Goal: Find specific page/section: Find specific page/section

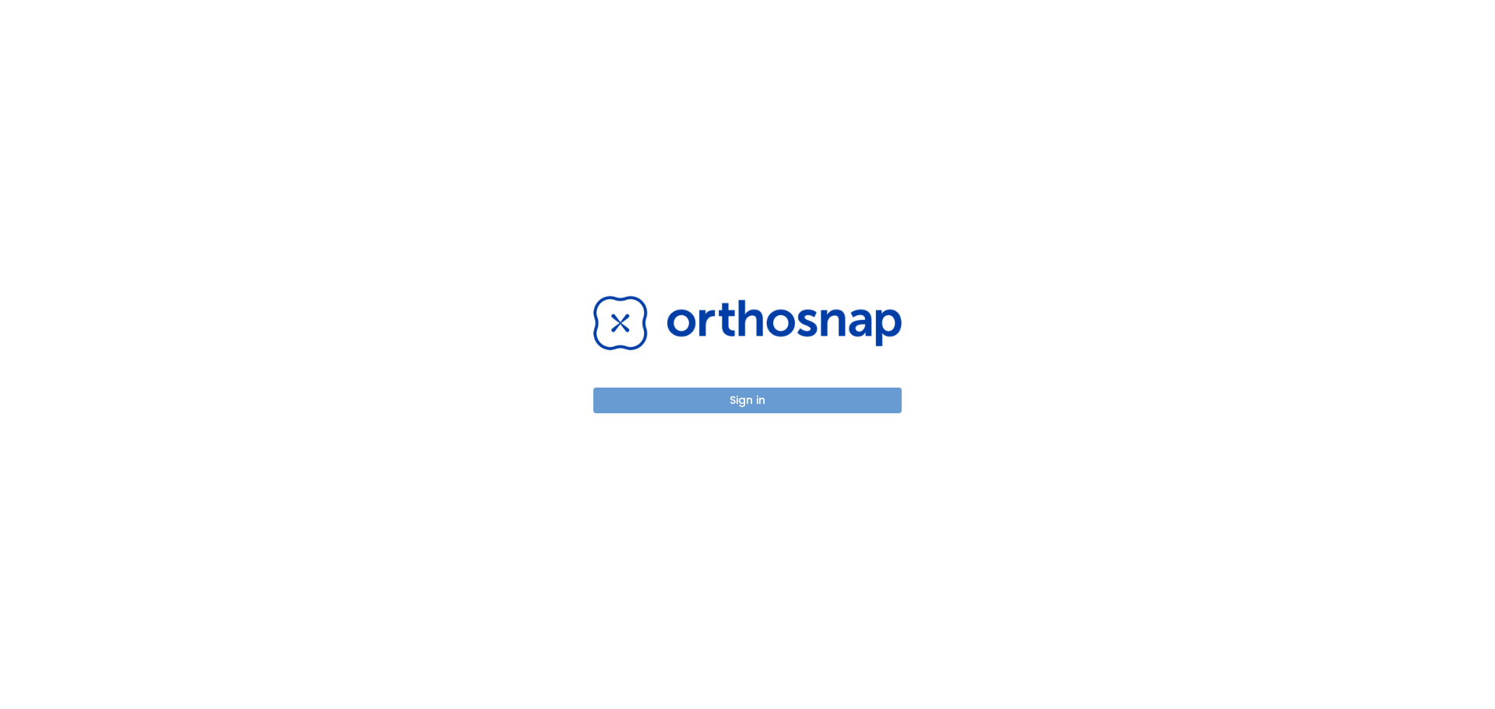
click at [712, 396] on button "Sign in" at bounding box center [747, 401] width 308 height 26
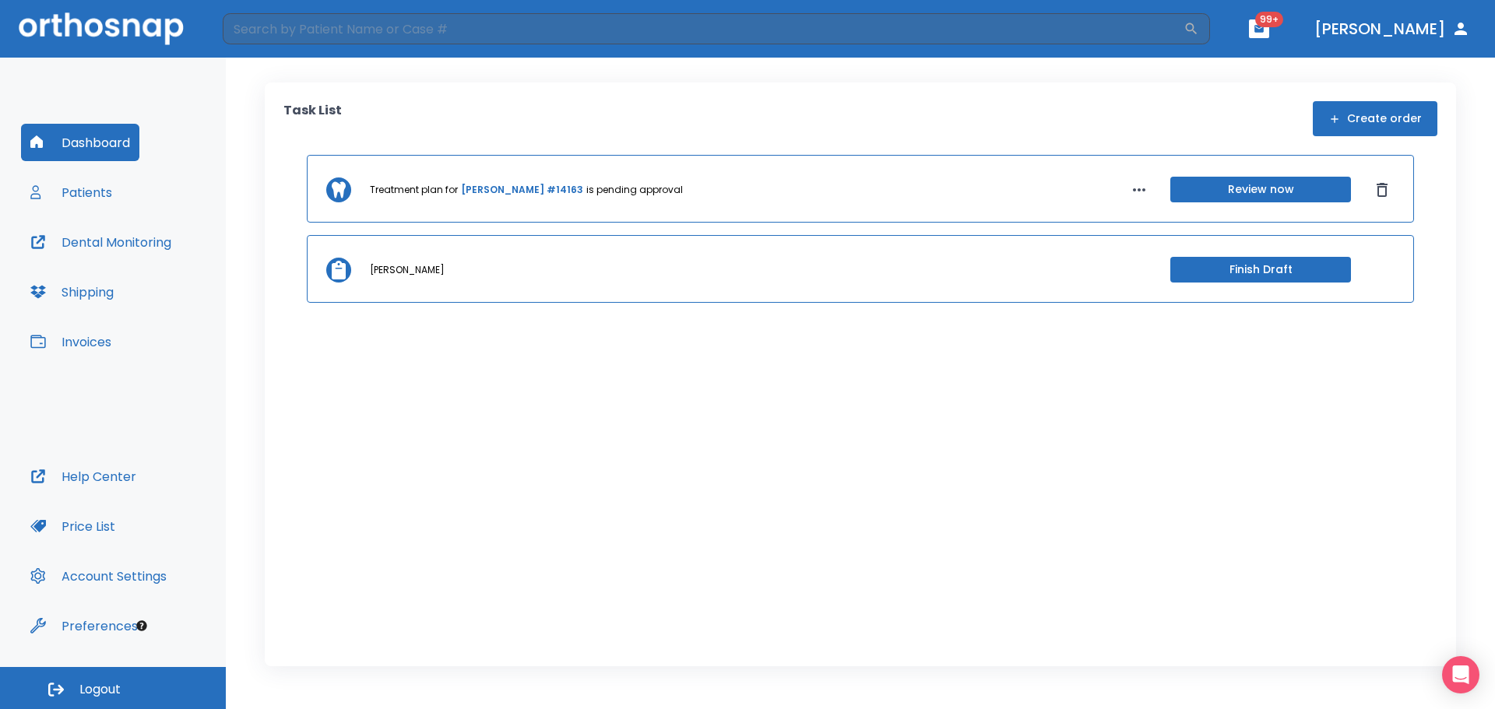
click at [98, 193] on button "Patients" at bounding box center [71, 192] width 100 height 37
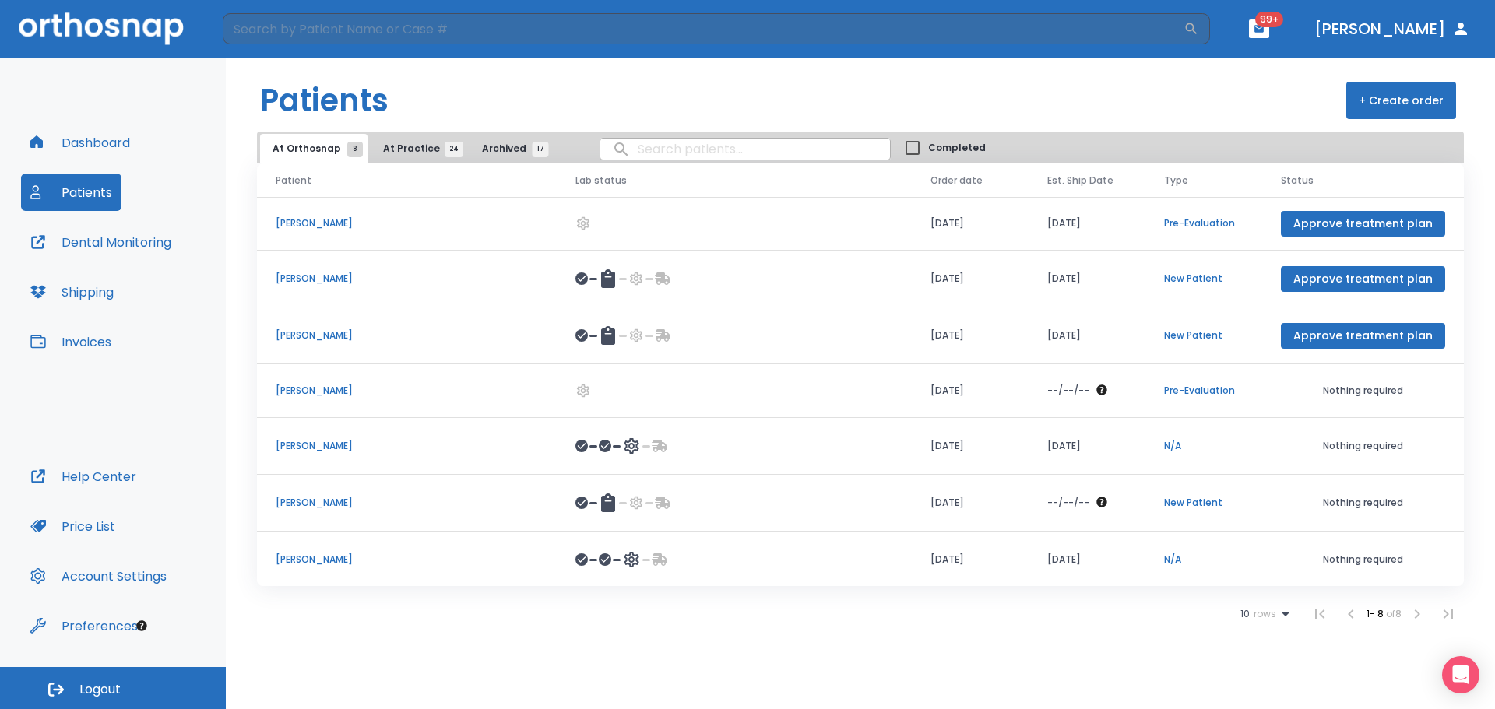
click at [424, 146] on span "At Practice 24" at bounding box center [418, 149] width 71 height 14
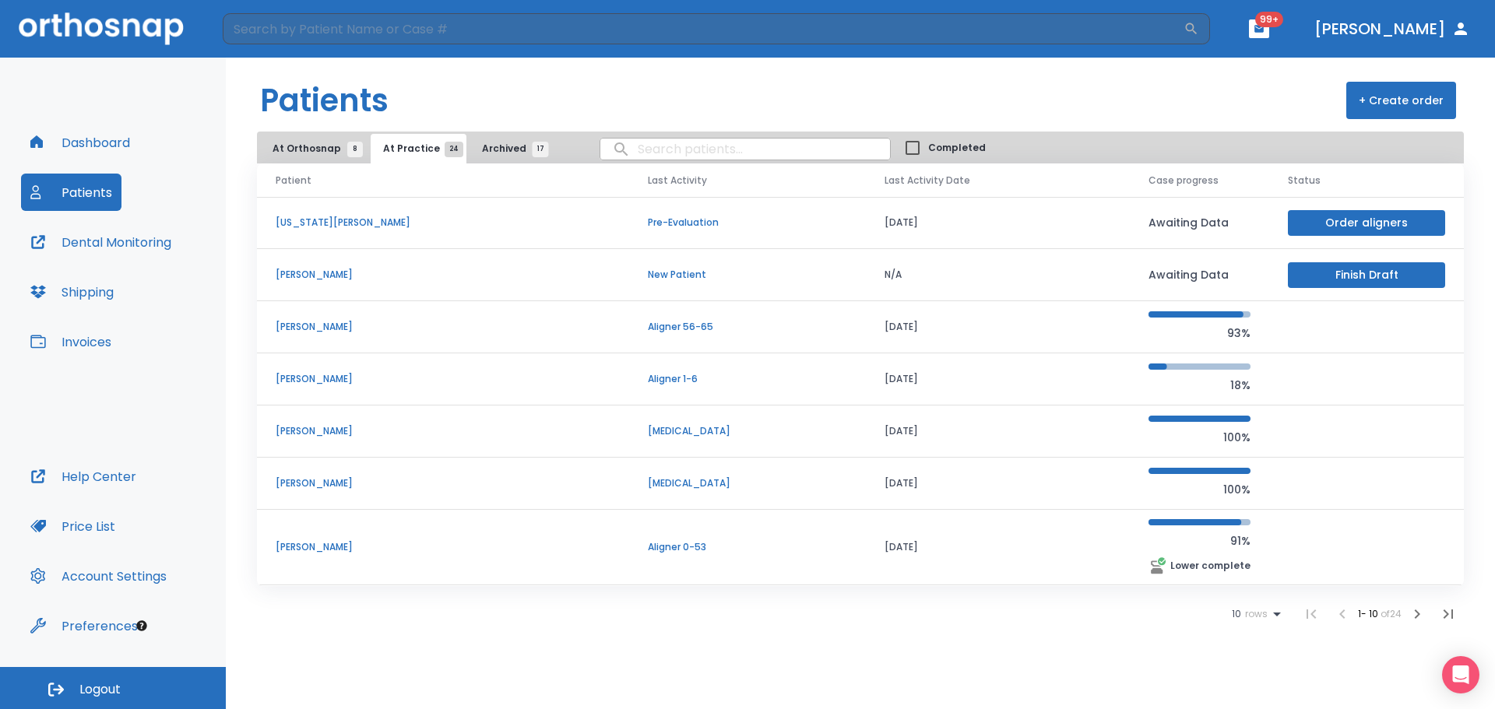
click at [326, 152] on span "At Orthosnap 8" at bounding box center [313, 149] width 83 height 14
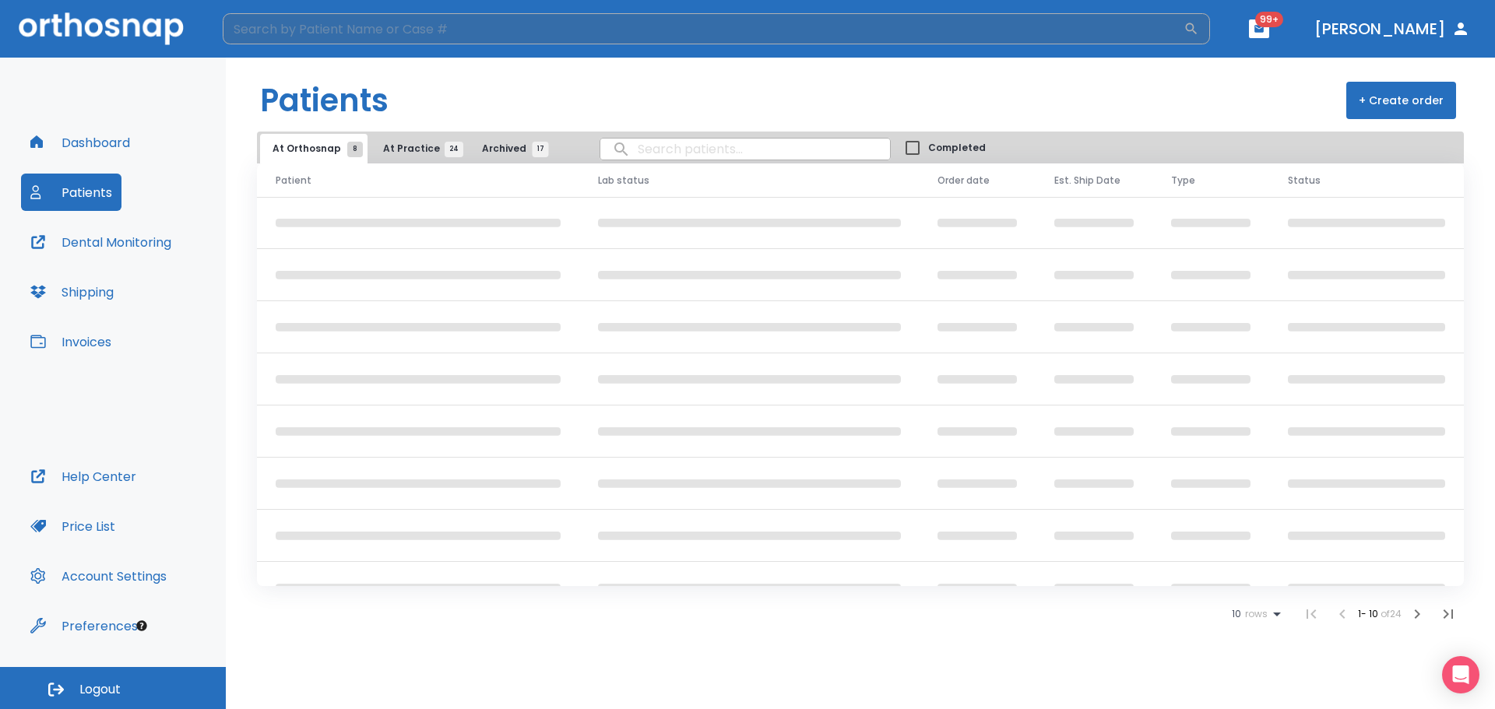
click at [327, 25] on input "search" at bounding box center [703, 28] width 961 height 31
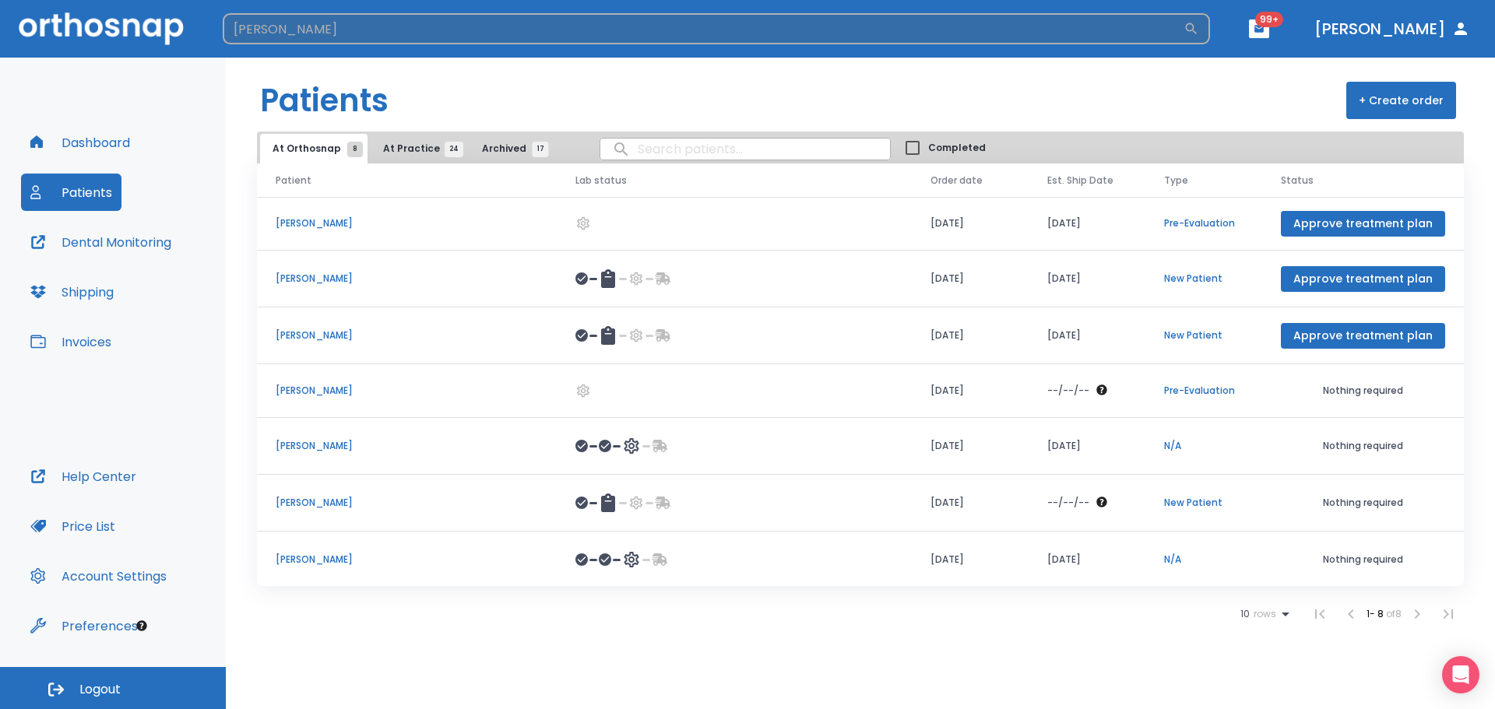
type input "[PERSON_NAME]"
click at [1197, 24] on icon "button" at bounding box center [1192, 29] width 12 height 12
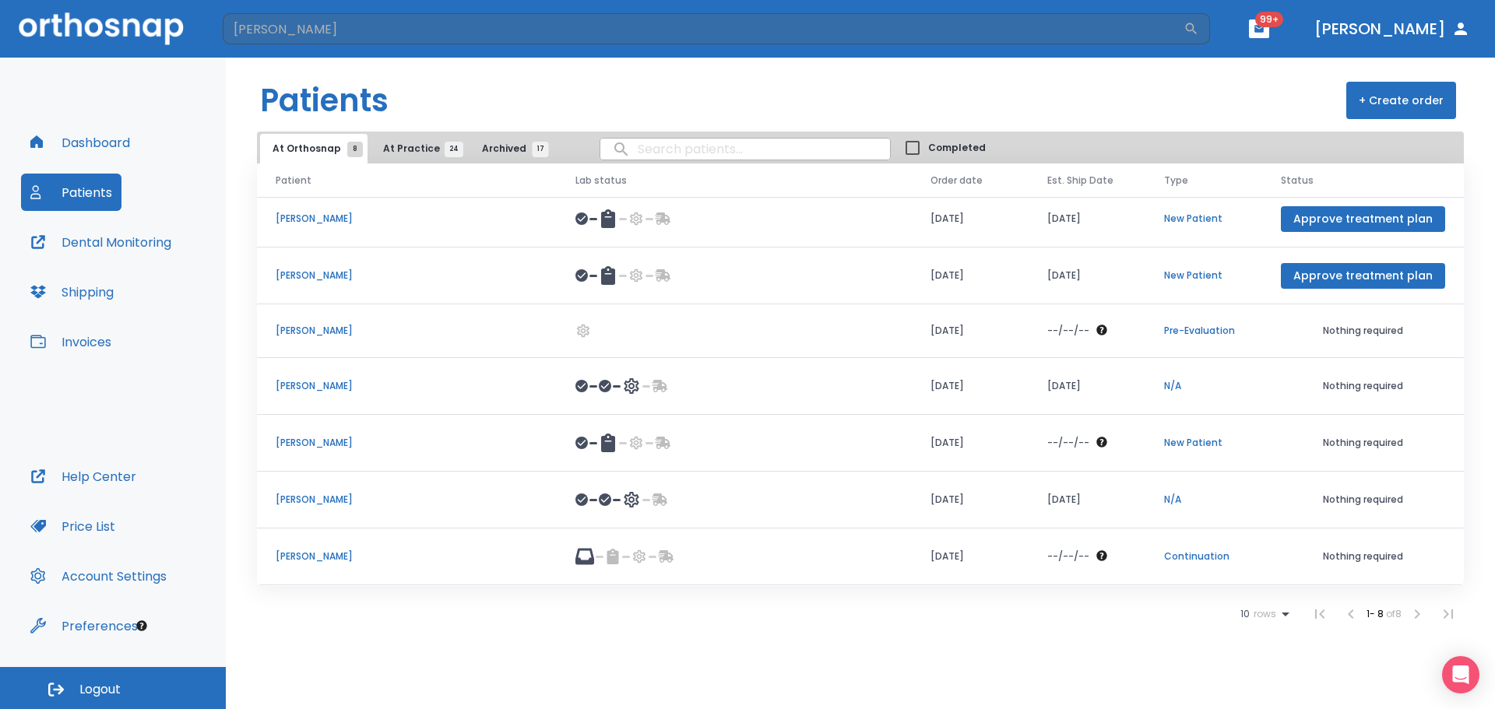
click at [1276, 610] on icon at bounding box center [1285, 614] width 19 height 19
click at [1246, 626] on li "25" at bounding box center [1257, 632] width 40 height 39
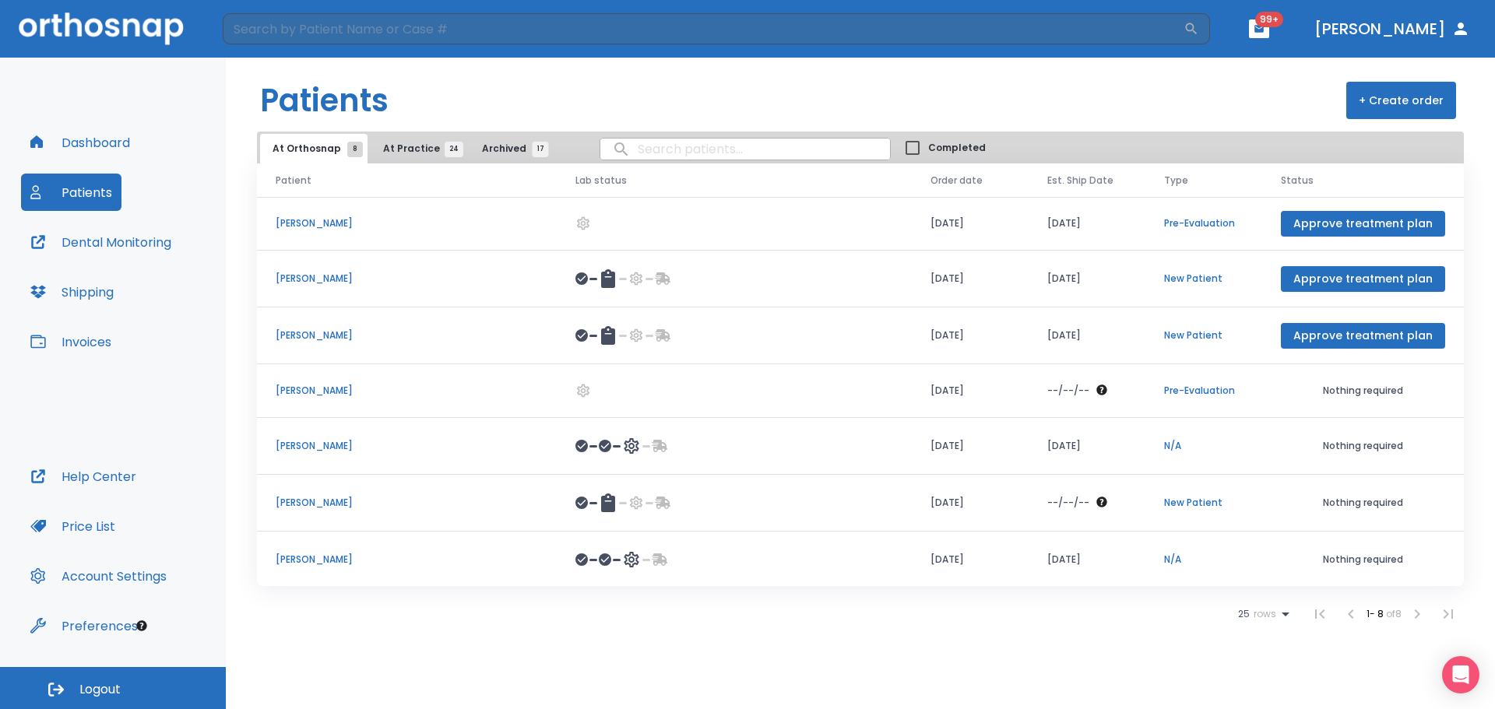
scroll to position [60, 0]
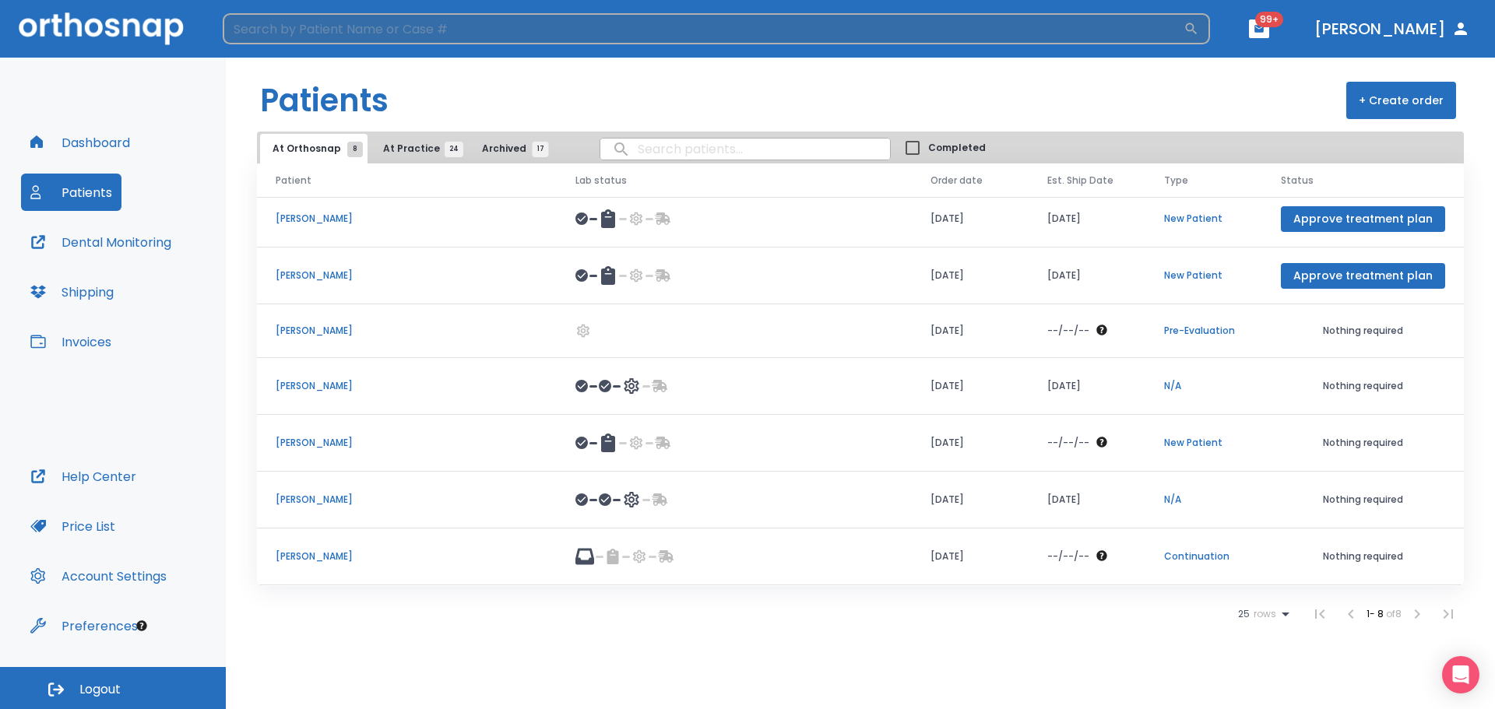
click at [356, 31] on input "search" at bounding box center [703, 28] width 961 height 31
type input "[PERSON_NAME]"
click at [1199, 35] on icon "button" at bounding box center [1191, 29] width 16 height 16
click at [399, 133] on div "At Orthosnap 8 At Practice 24 Archived 17 Completed" at bounding box center [860, 148] width 1207 height 32
click at [396, 139] on button "At Practice 24" at bounding box center [419, 149] width 96 height 30
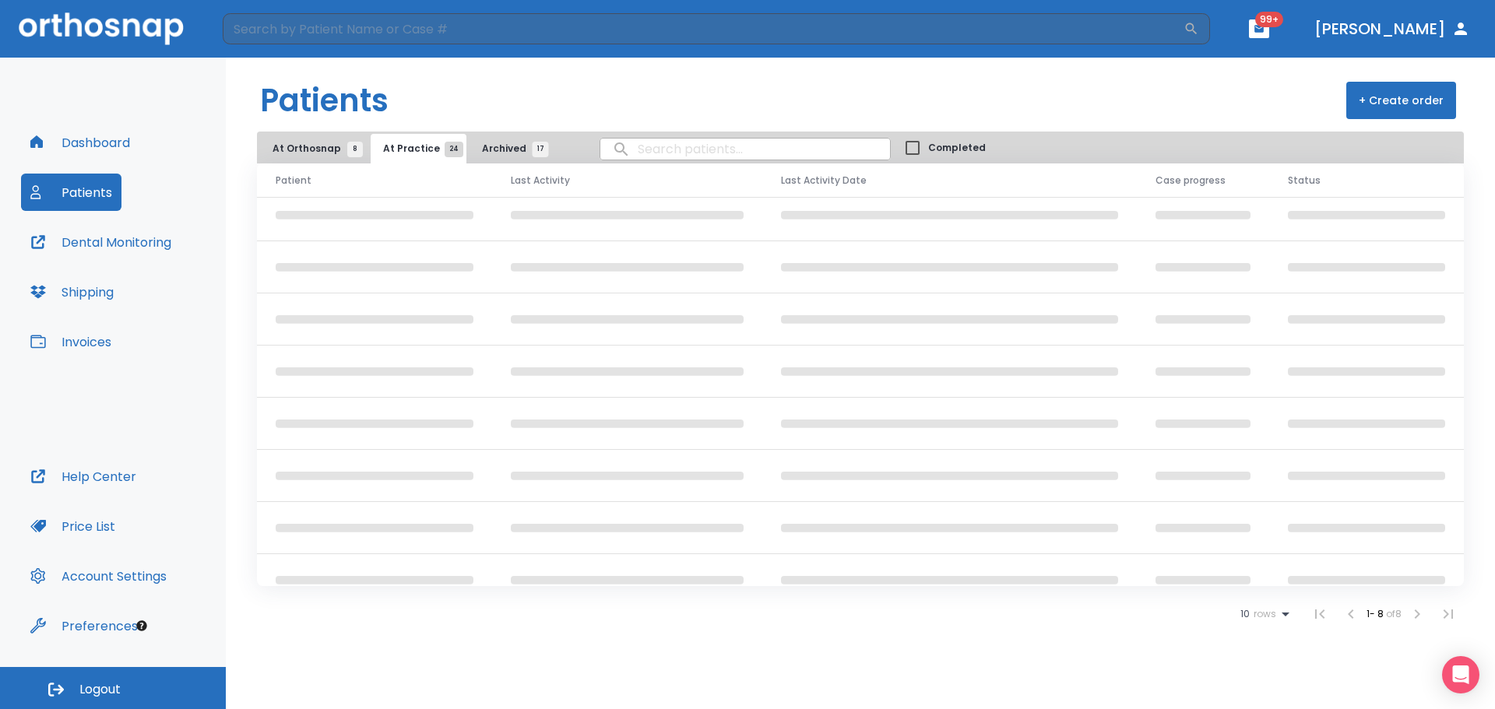
scroll to position [40, 0]
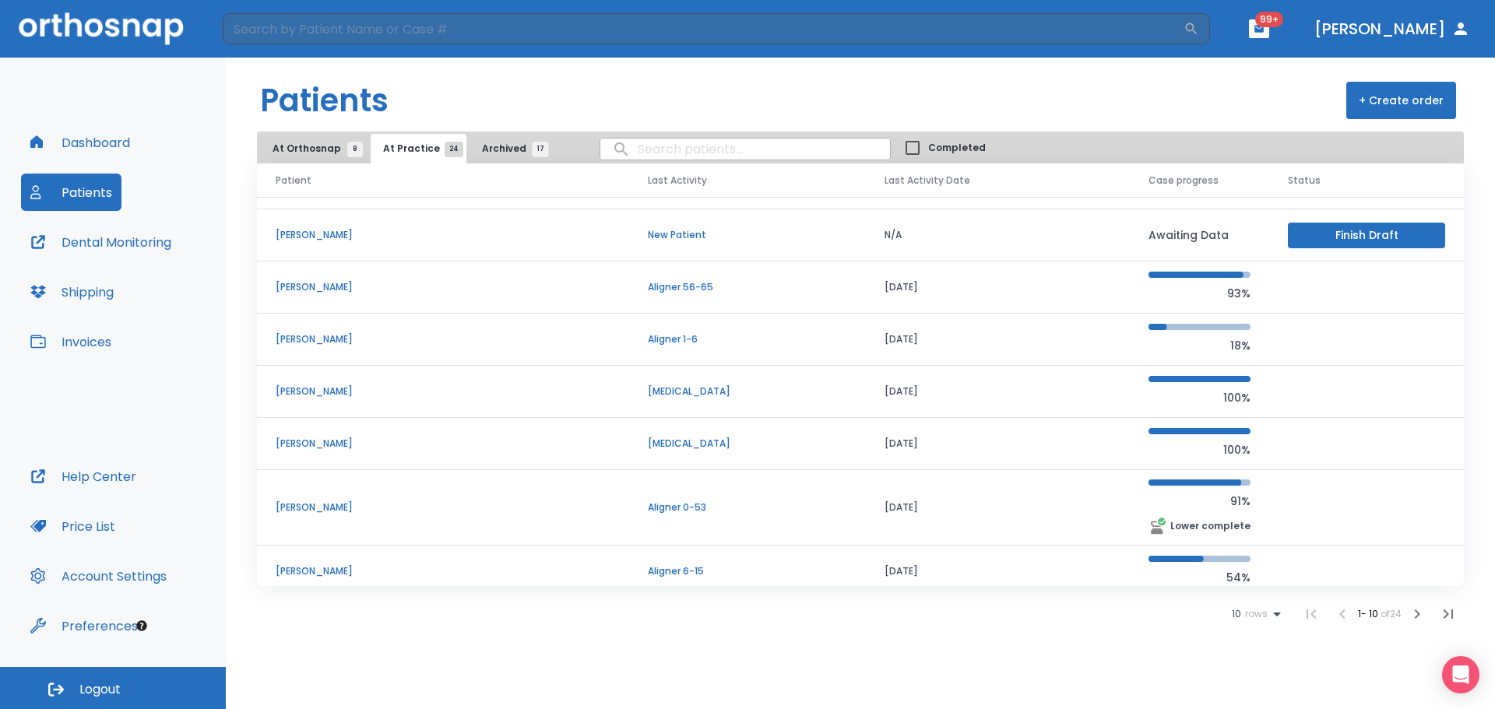
click at [652, 151] on input "search" at bounding box center [745, 149] width 290 height 30
type input "[PERSON_NAME]"
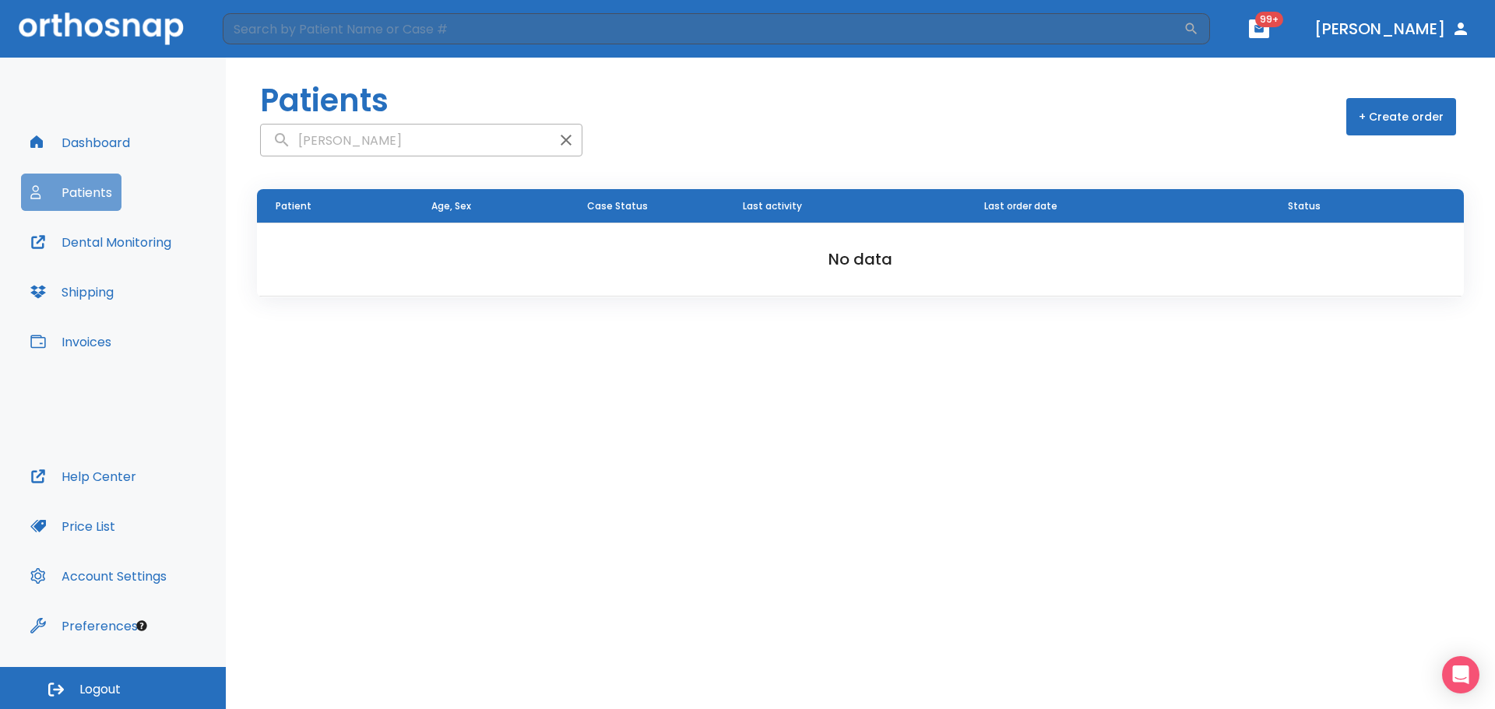
click at [72, 192] on button "Patients" at bounding box center [71, 192] width 100 height 37
